Goal: Find specific page/section: Find specific page/section

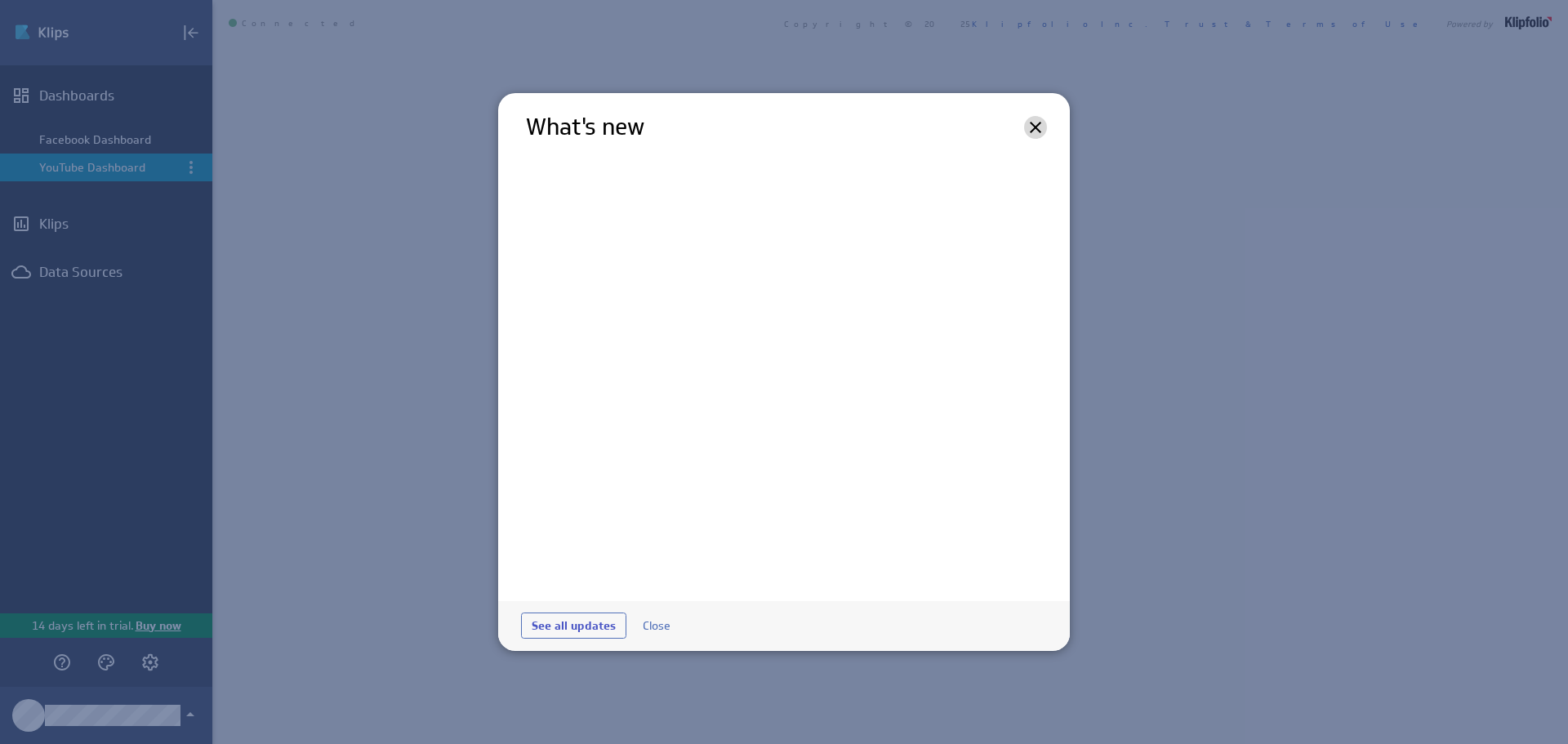
click at [1031, 119] on icon at bounding box center [1035, 127] width 19 height 19
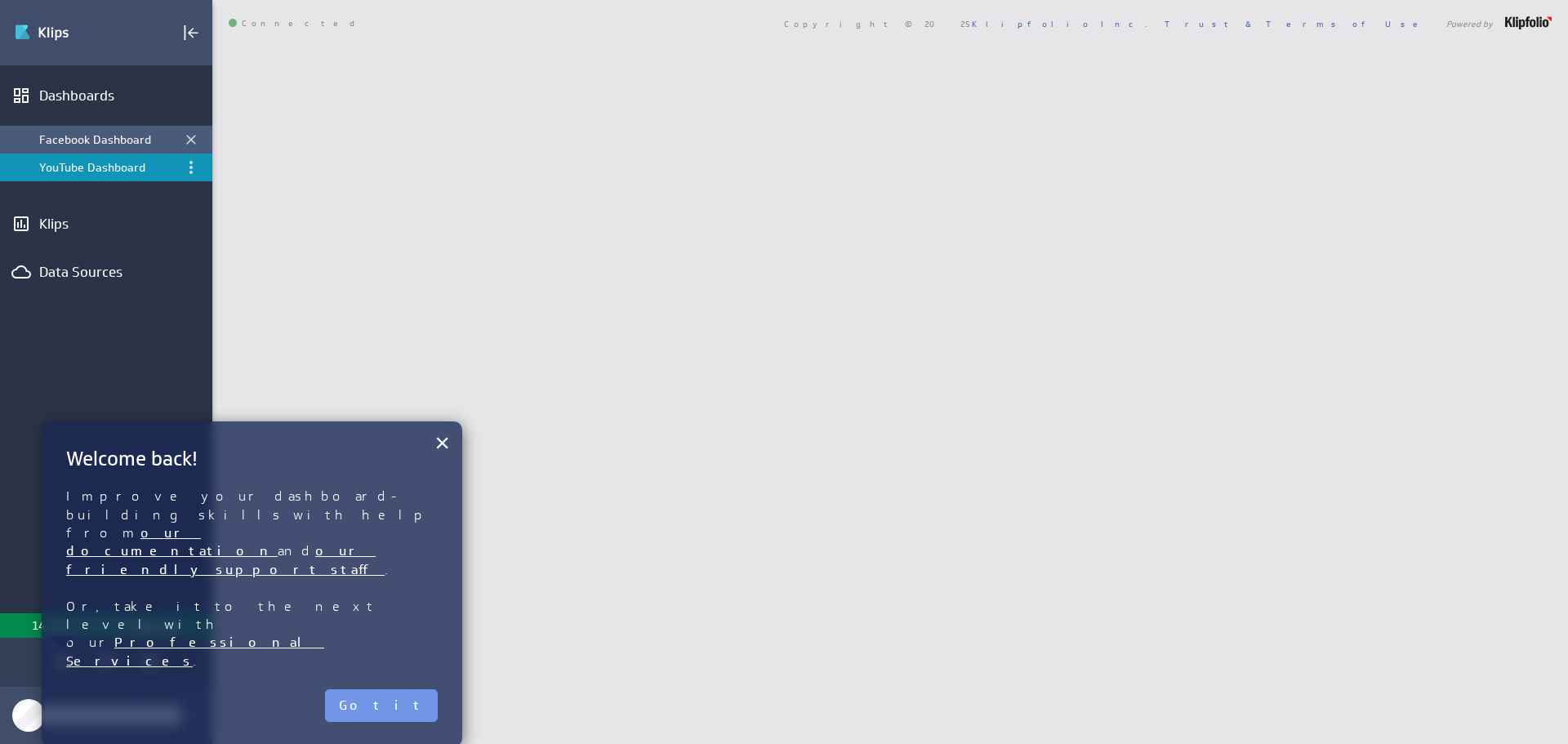
click at [100, 140] on div "Facebook Dashboard" at bounding box center [107, 140] width 136 height 15
click at [445, 450] on button "×" at bounding box center [442, 442] width 16 height 32
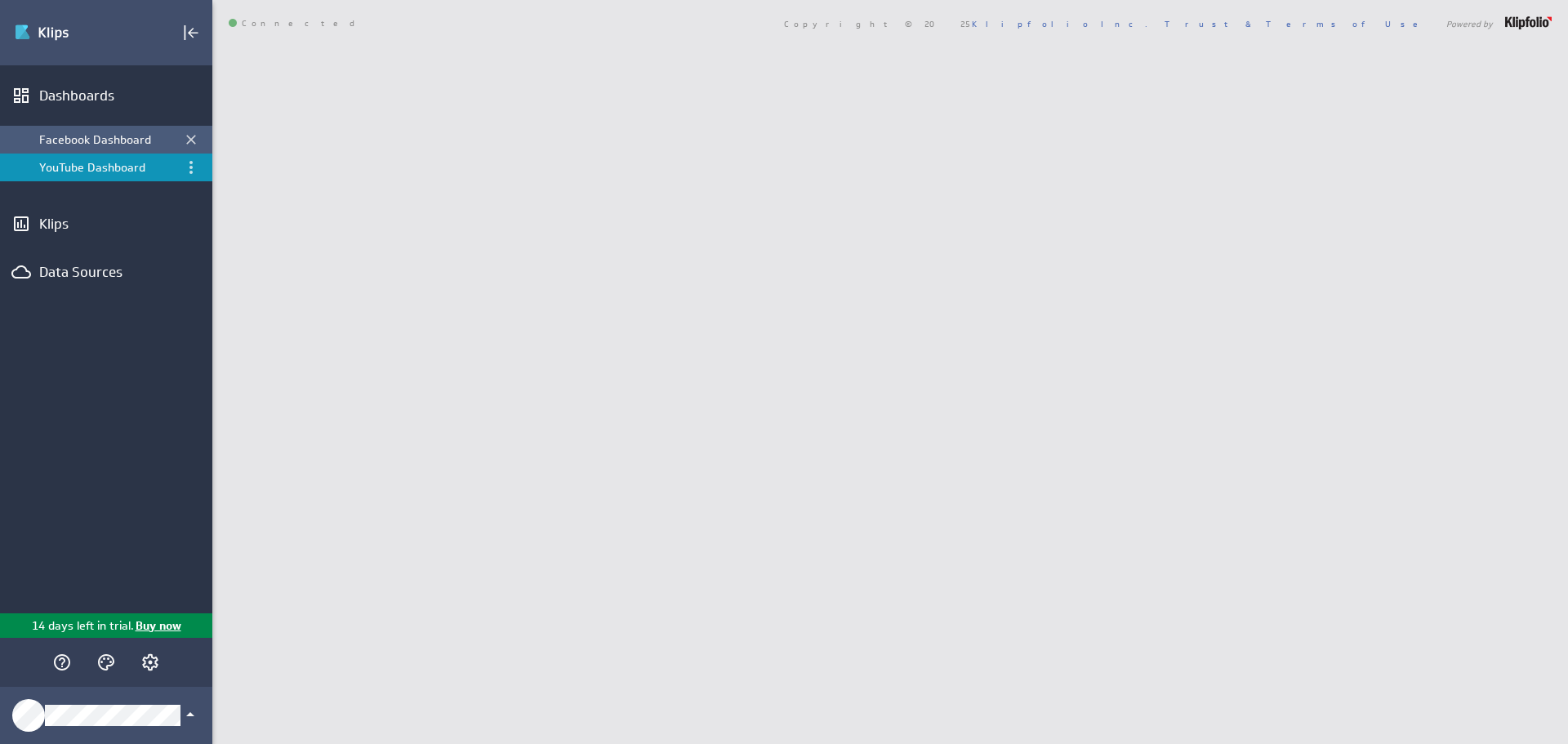
click at [100, 135] on div "Facebook Dashboard" at bounding box center [107, 140] width 136 height 15
click at [88, 135] on div "Facebook Dashboard" at bounding box center [107, 140] width 136 height 15
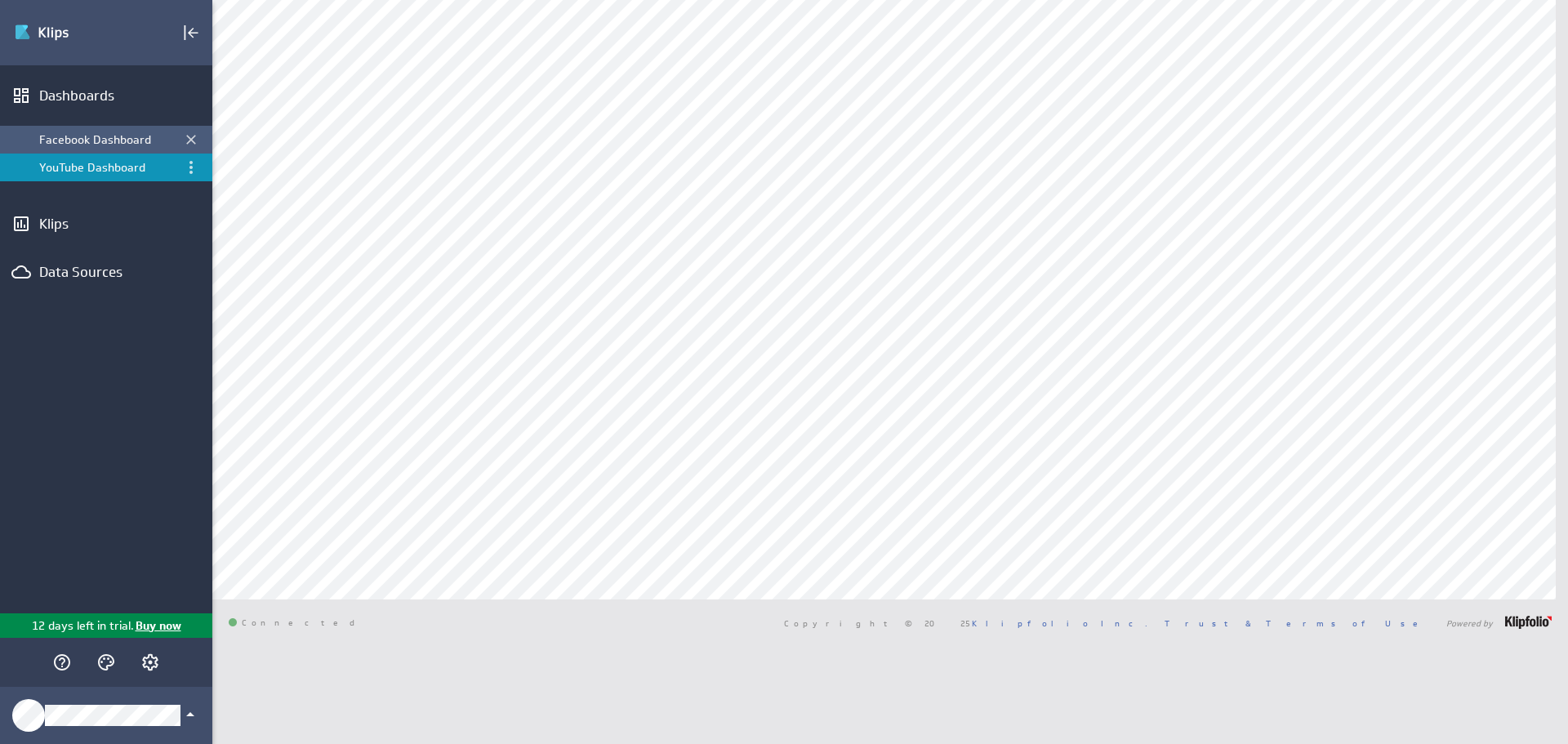
click at [128, 145] on li "Facebook Dashboard" at bounding box center [106, 140] width 212 height 28
click at [97, 137] on div "Facebook Dashboard" at bounding box center [107, 140] width 136 height 15
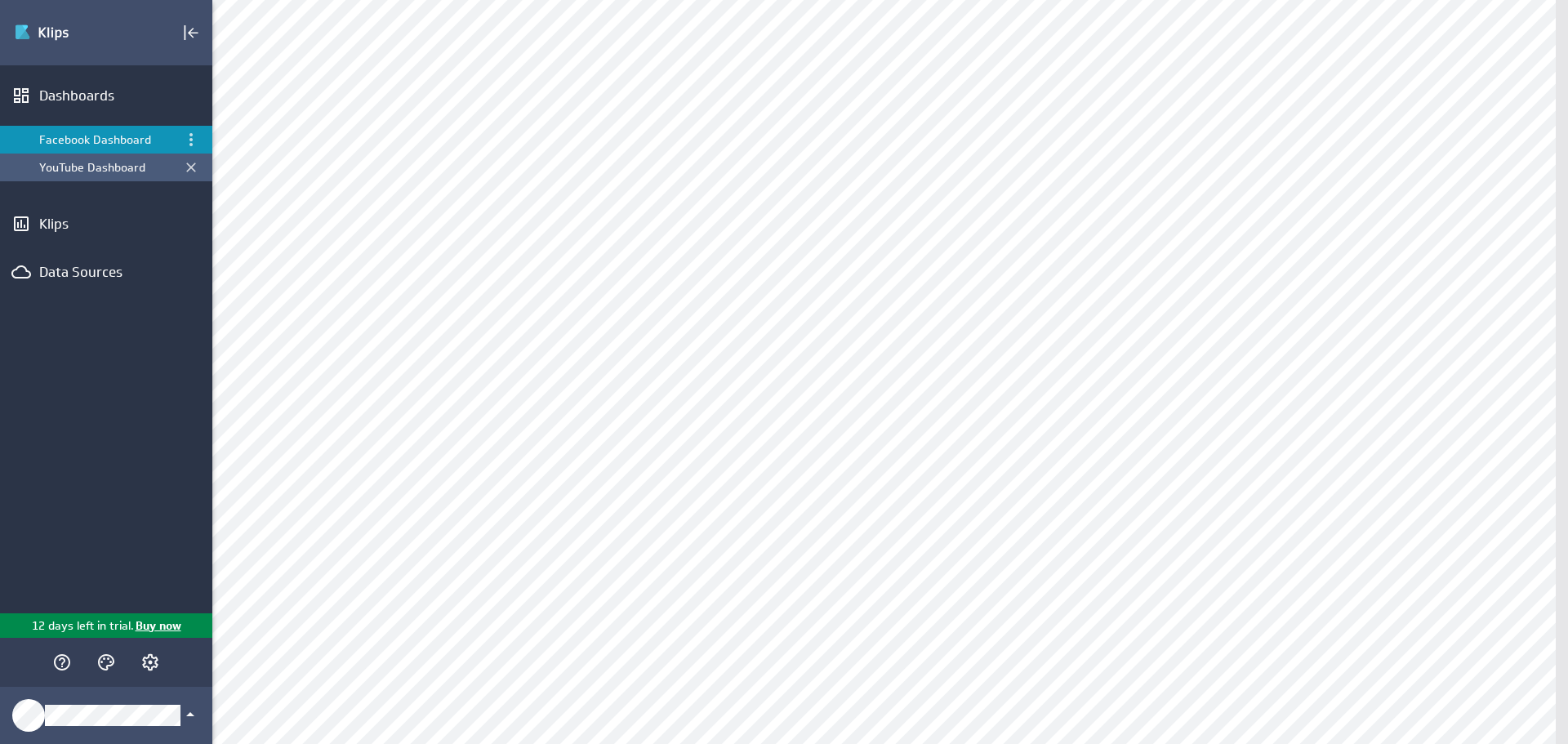
scroll to position [163, 0]
